Goal: Complete application form: Complete application form

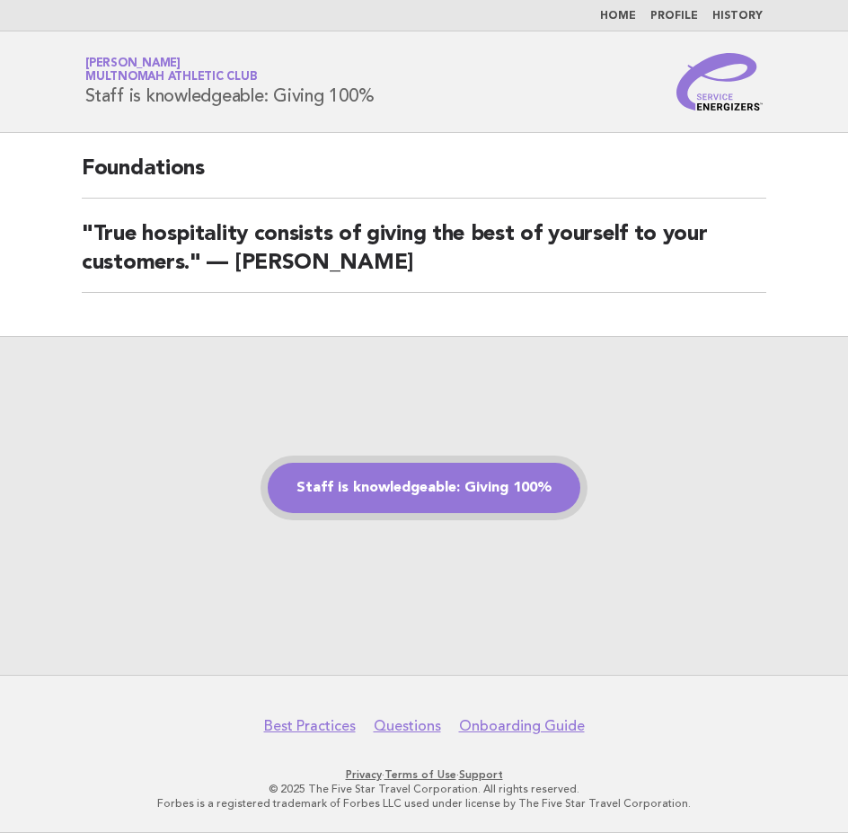
click at [399, 477] on link "Staff is knowledgeable: Giving 100%" at bounding box center [424, 488] width 313 height 50
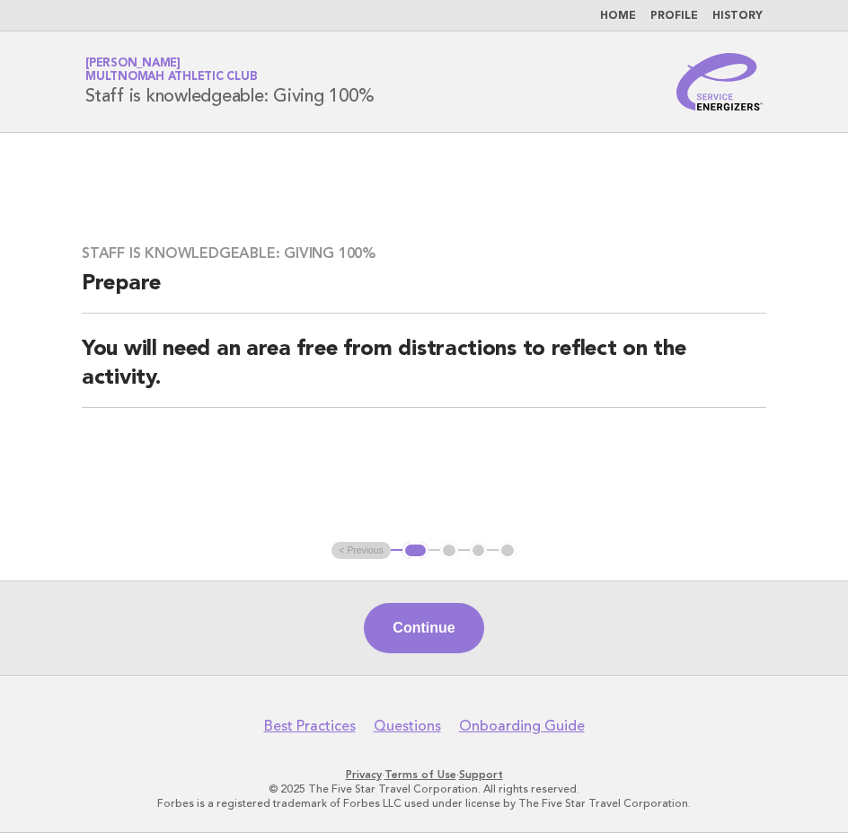
click at [434, 610] on button "Continue" at bounding box center [424, 628] width 120 height 50
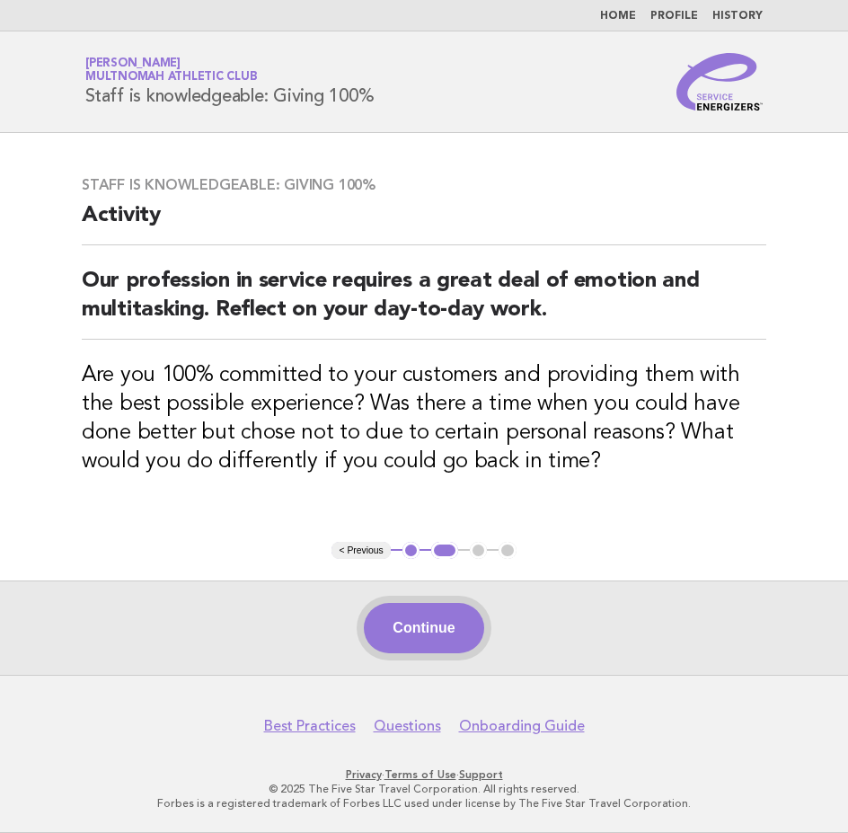
click at [432, 618] on button "Continue" at bounding box center [424, 628] width 120 height 50
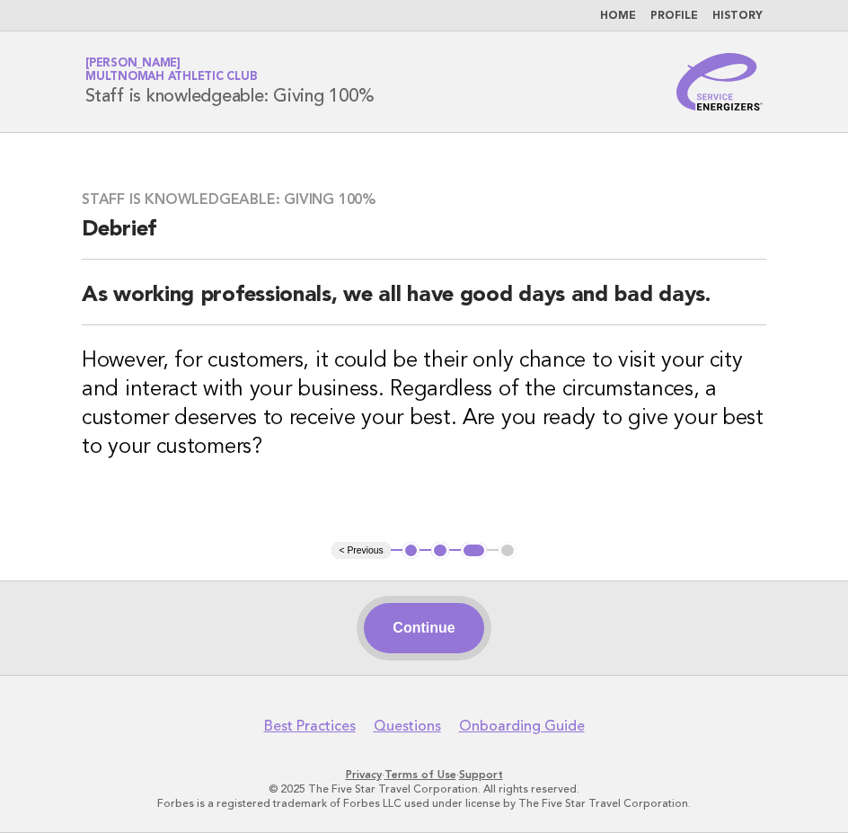
click at [430, 636] on button "Continue" at bounding box center [424, 628] width 120 height 50
